Goal: Communication & Community: Answer question/provide support

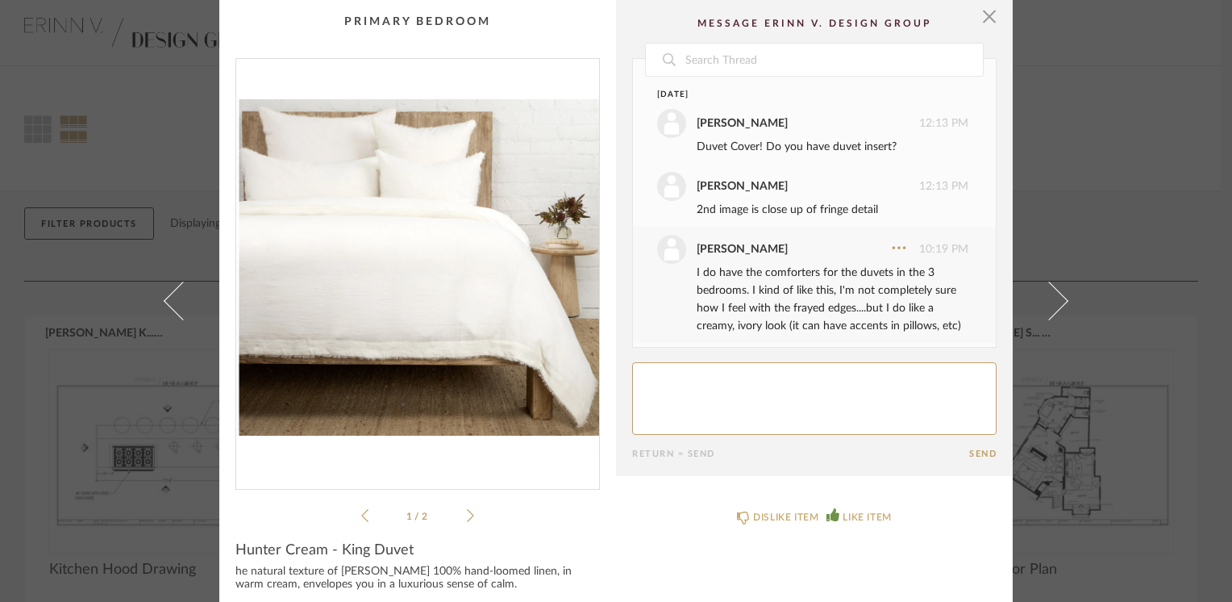
scroll to position [2813, 0]
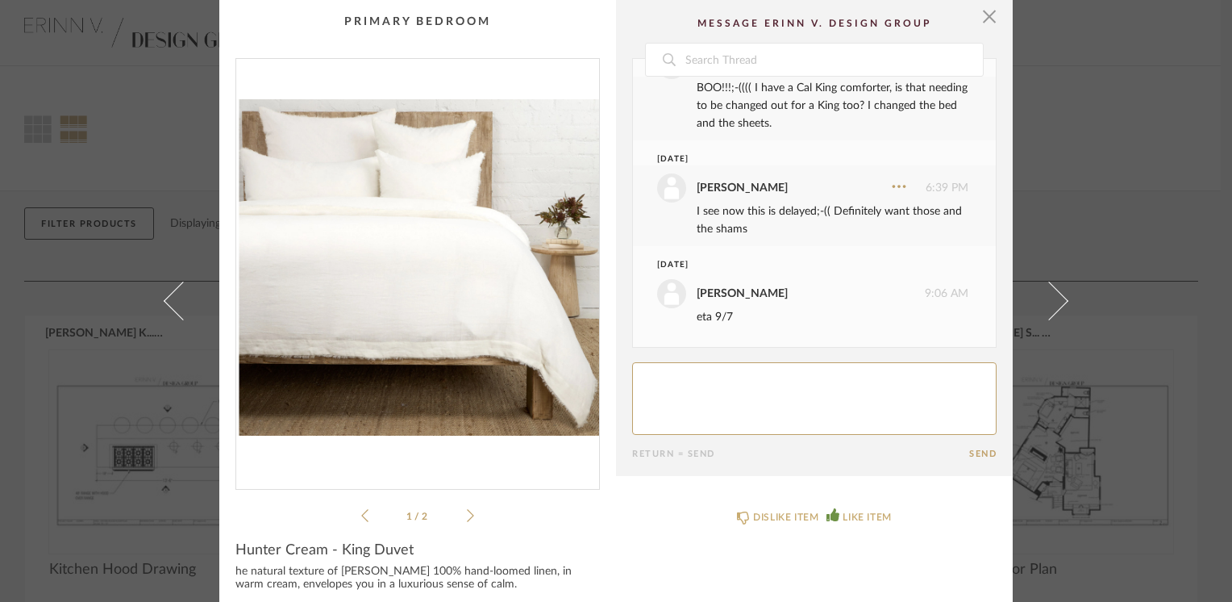
click at [711, 373] on textarea at bounding box center [814, 398] width 365 height 73
paste textarea "h"
type textarea "rock n roll. Thanks so much. To me or to the warehouse?"
click at [970, 450] on button "Send" at bounding box center [983, 453] width 27 height 10
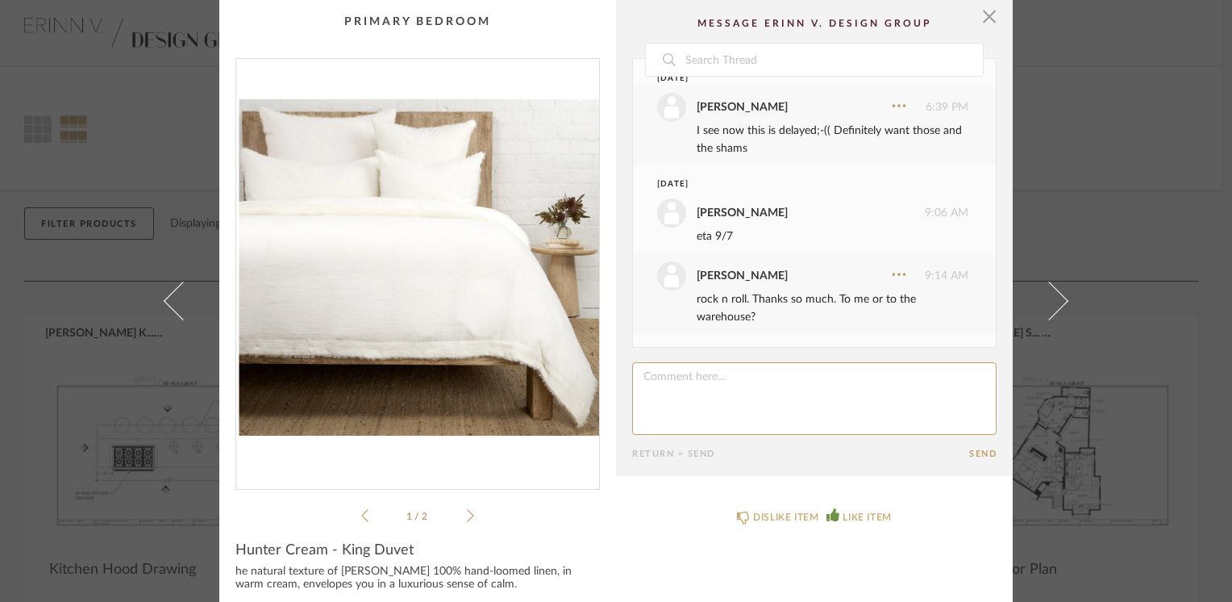
scroll to position [2894, 0]
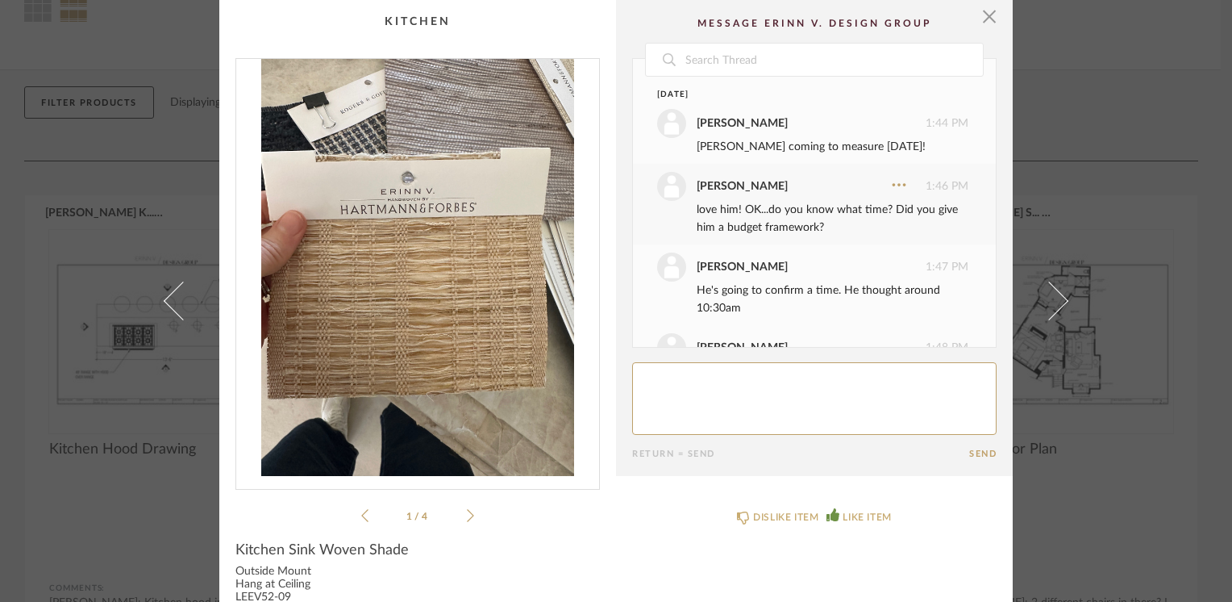
scroll to position [1127, 0]
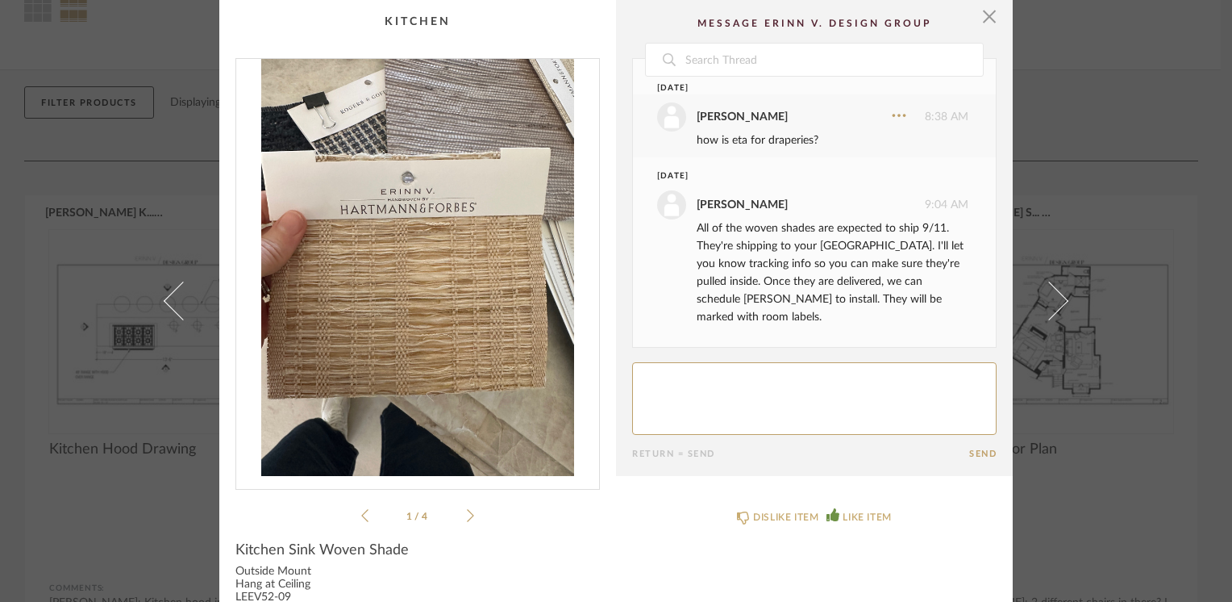
click at [692, 392] on textarea at bounding box center [814, 398] width 365 height 73
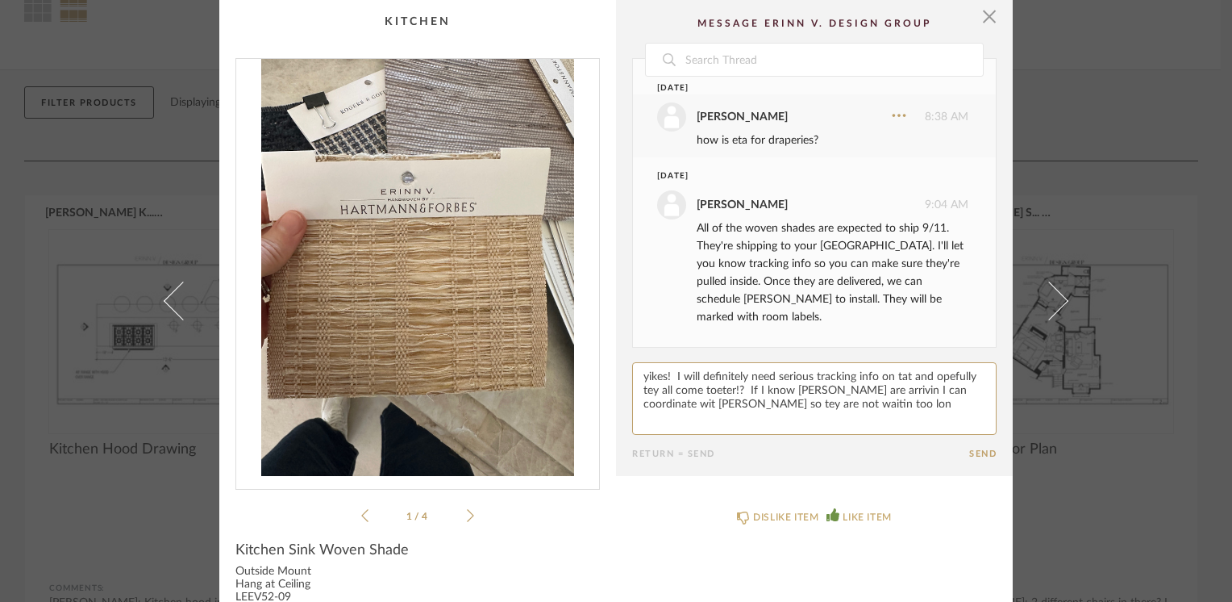
paste textarea "h"
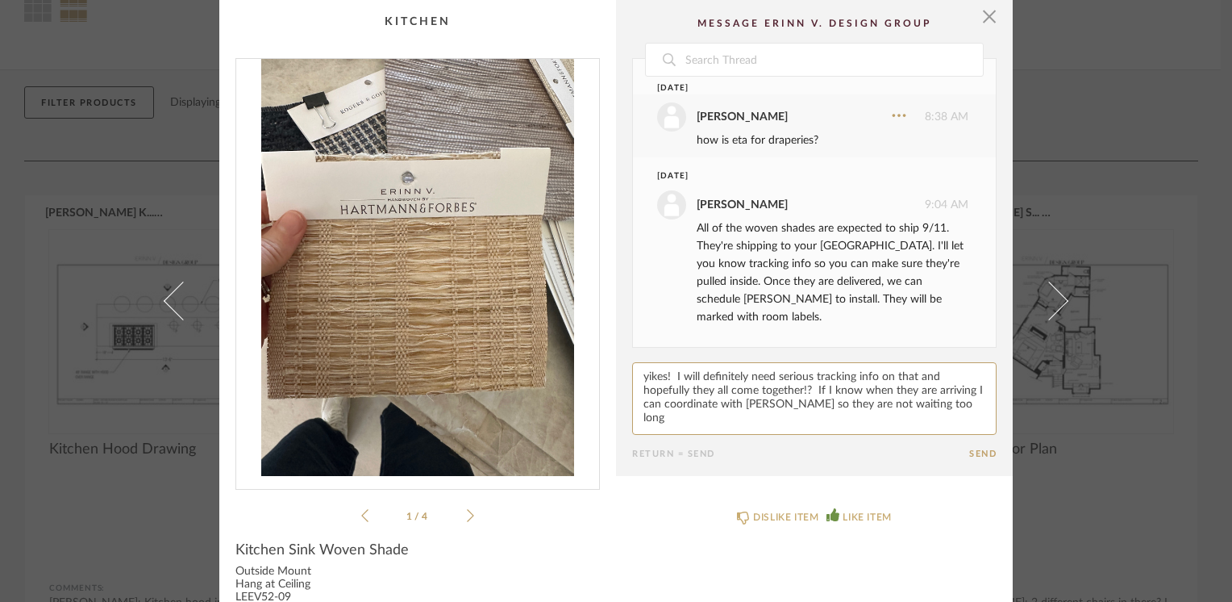
type textarea "yikes! I will definitely need serious tracking info on that and hopefully they …"
click at [970, 448] on button "Send" at bounding box center [983, 453] width 27 height 10
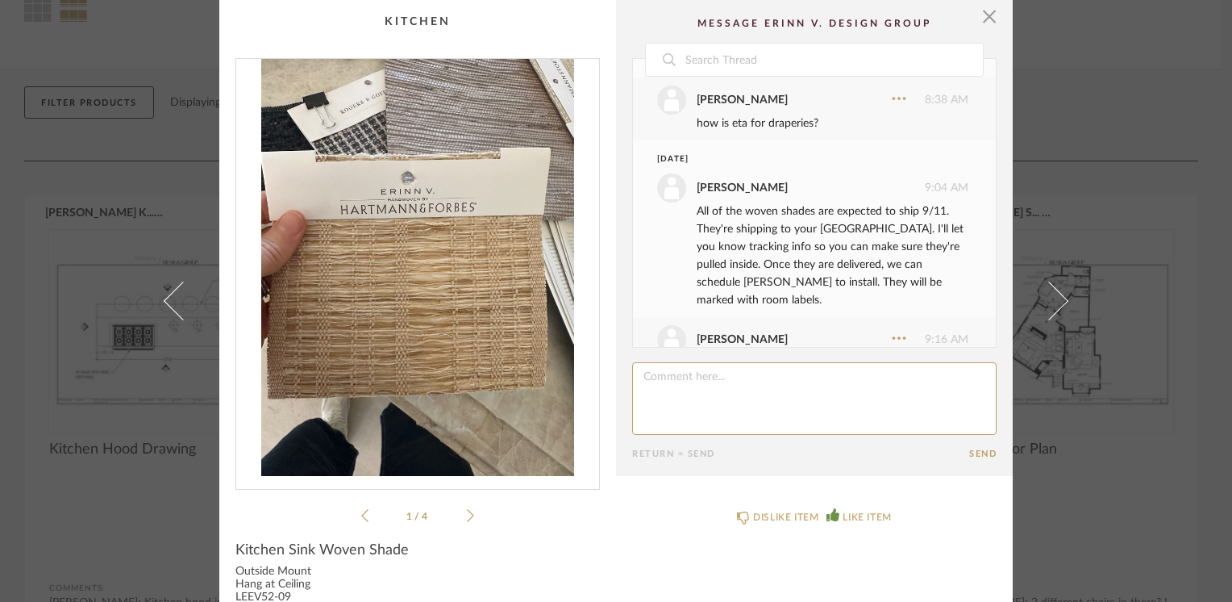
scroll to position [1243, 0]
